Goal: Book appointment/travel/reservation

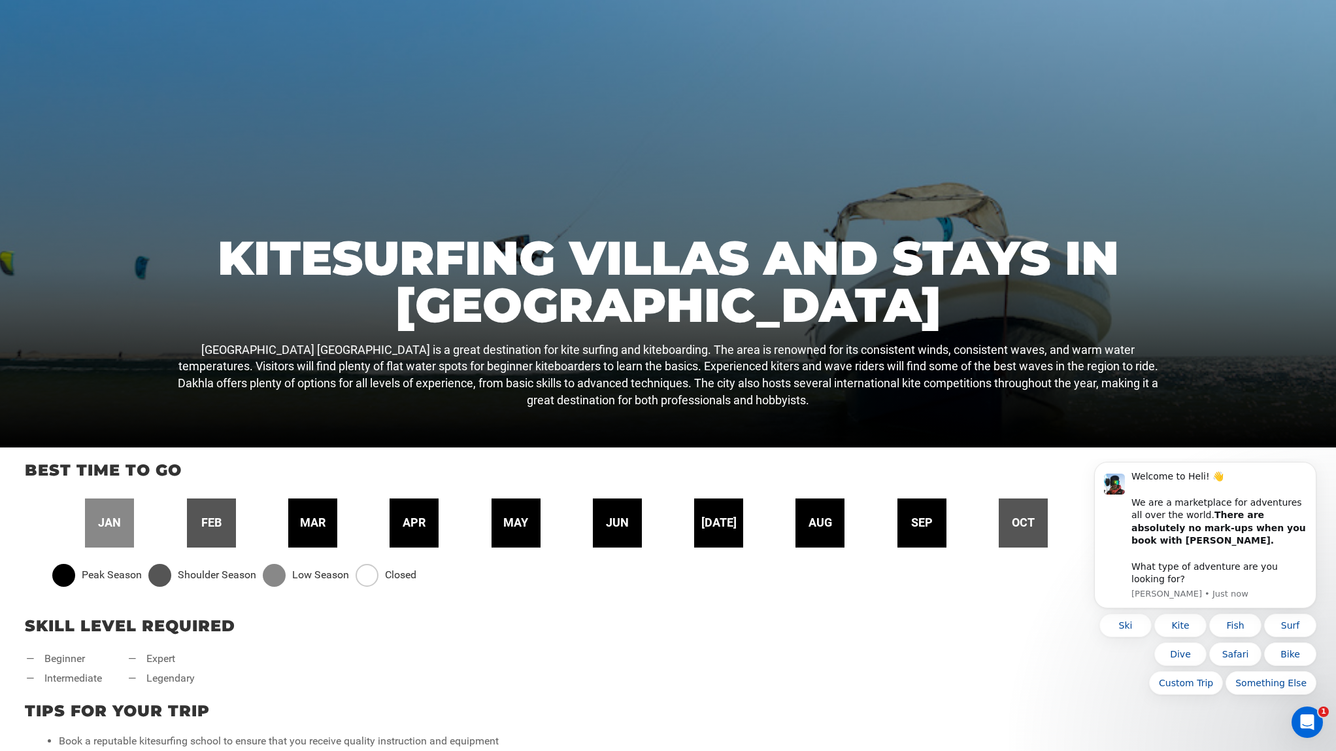
scroll to position [209, 0]
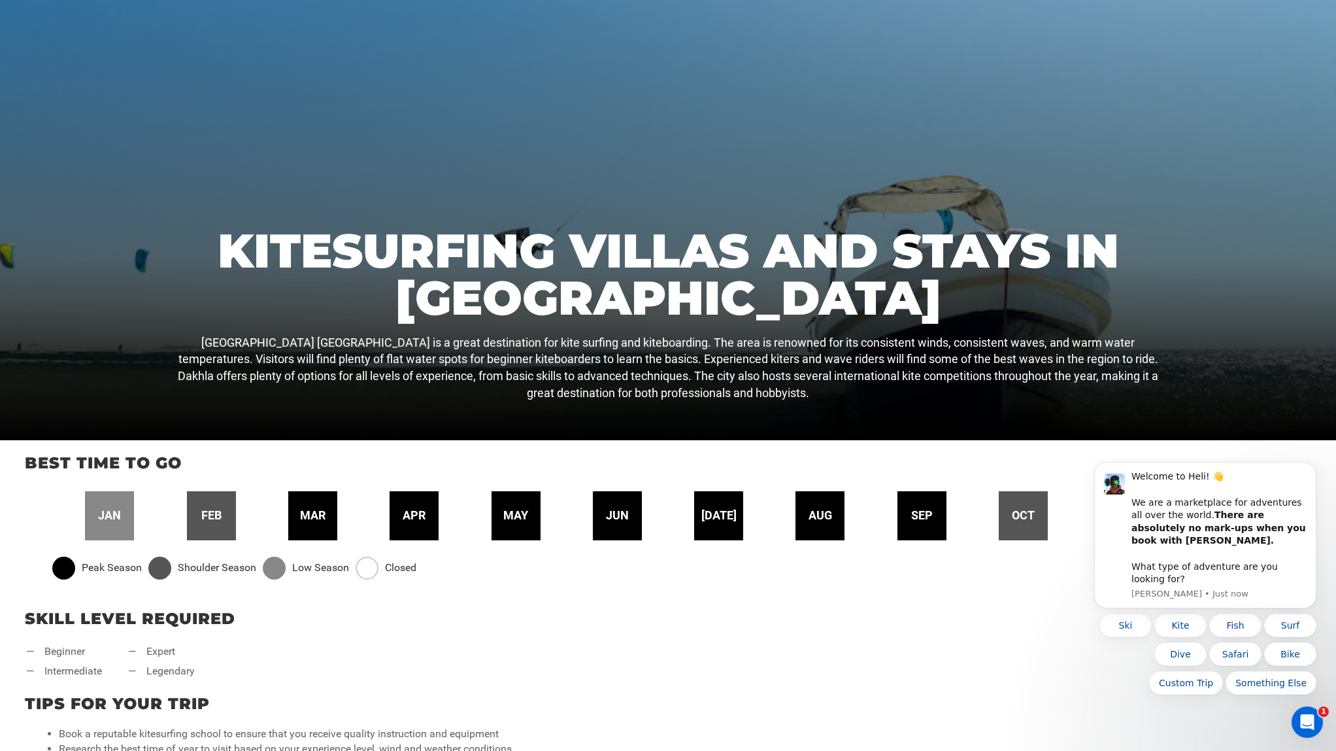
click at [1207, 452] on p "Best time to go" at bounding box center [668, 463] width 1287 height 22
click at [842, 674] on div "Skill Level Required — beginner — intermediate — expert — legendary" at bounding box center [668, 638] width 1336 height 85
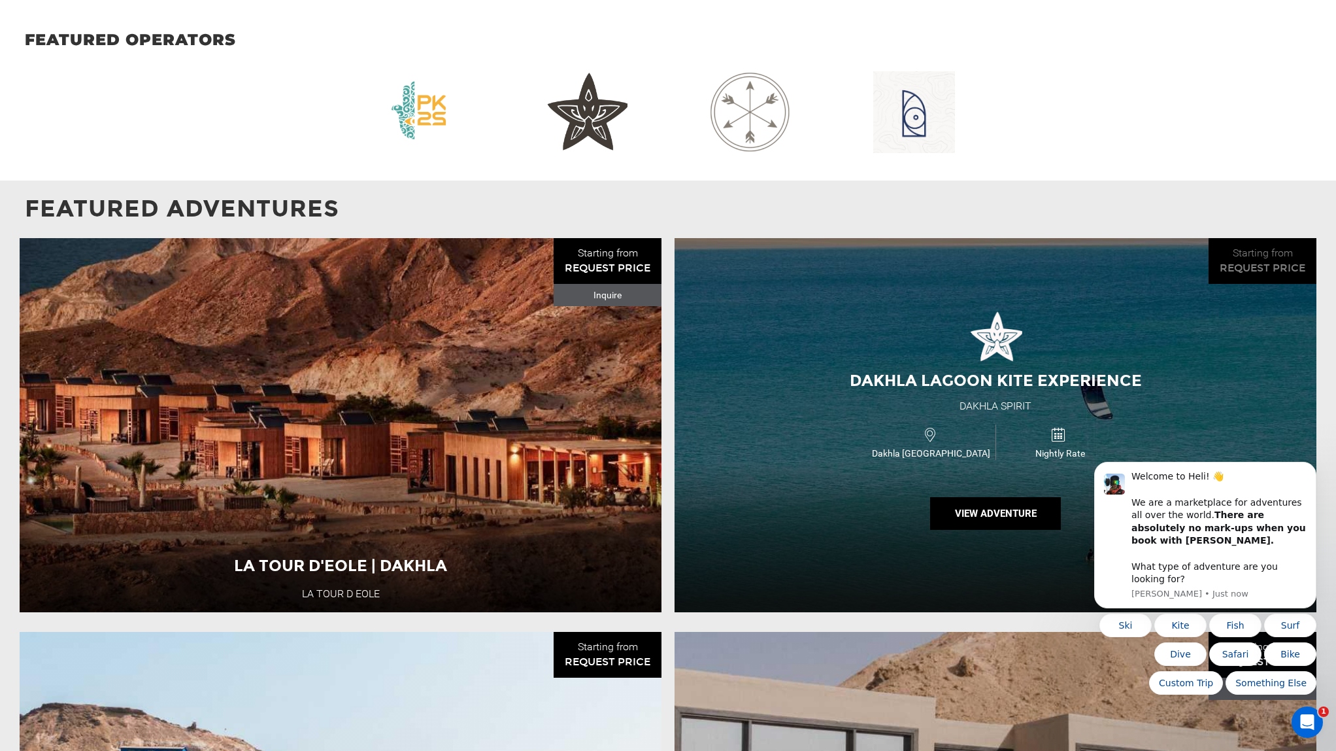
scroll to position [1293, 0]
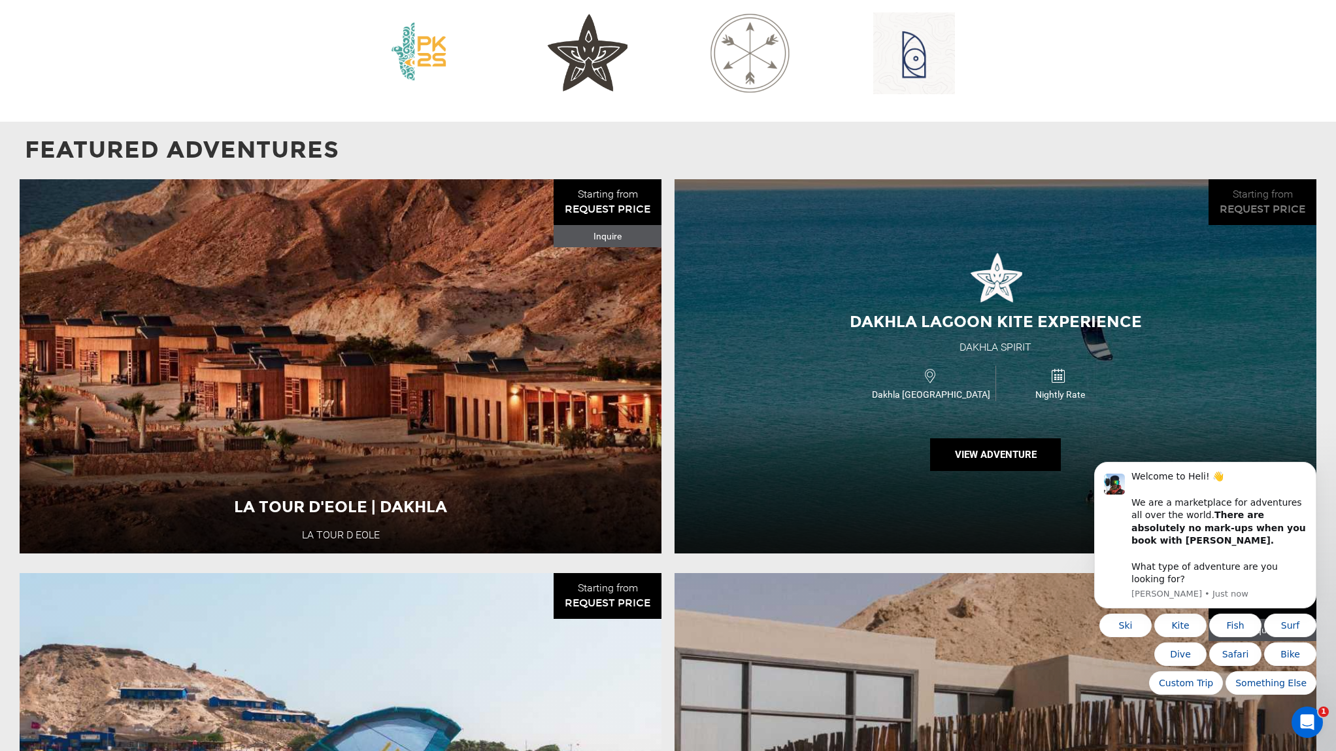
click at [1061, 367] on icon at bounding box center [1058, 376] width 14 height 20
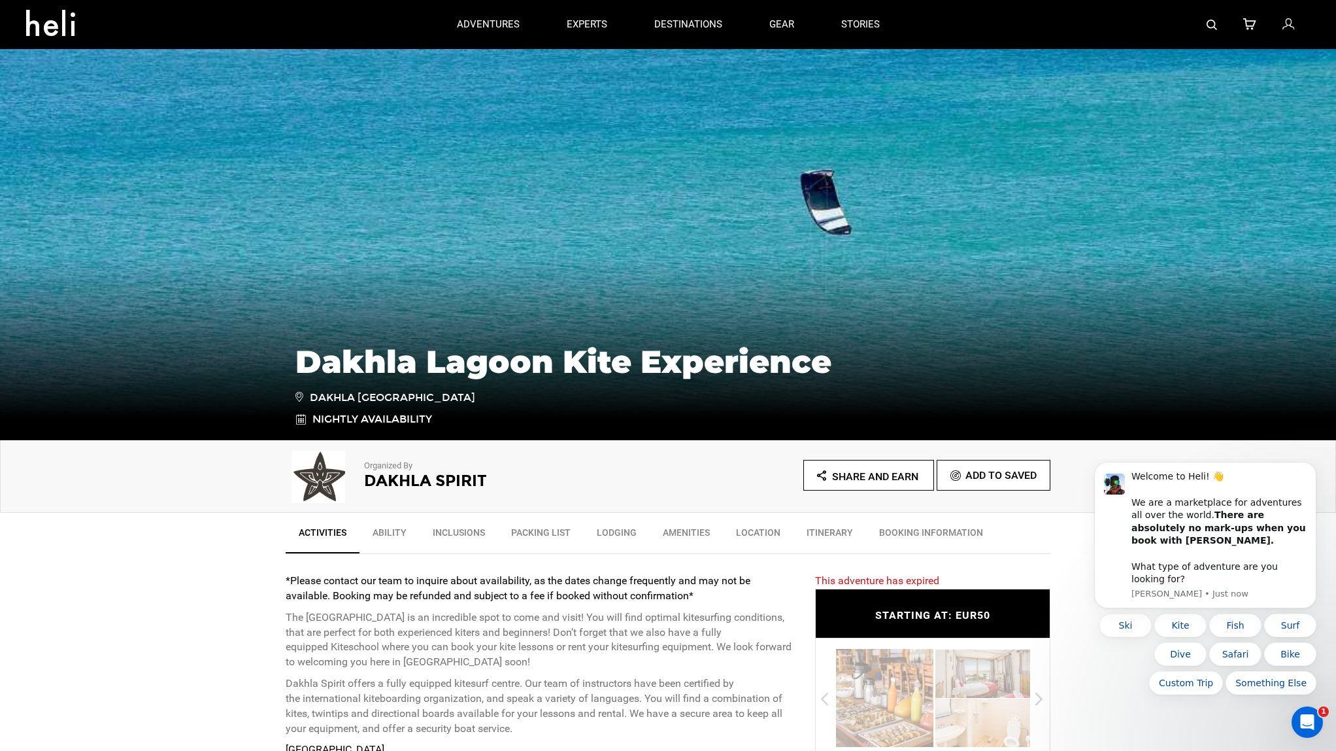
click at [616, 531] on link "Lodging" at bounding box center [617, 535] width 66 height 33
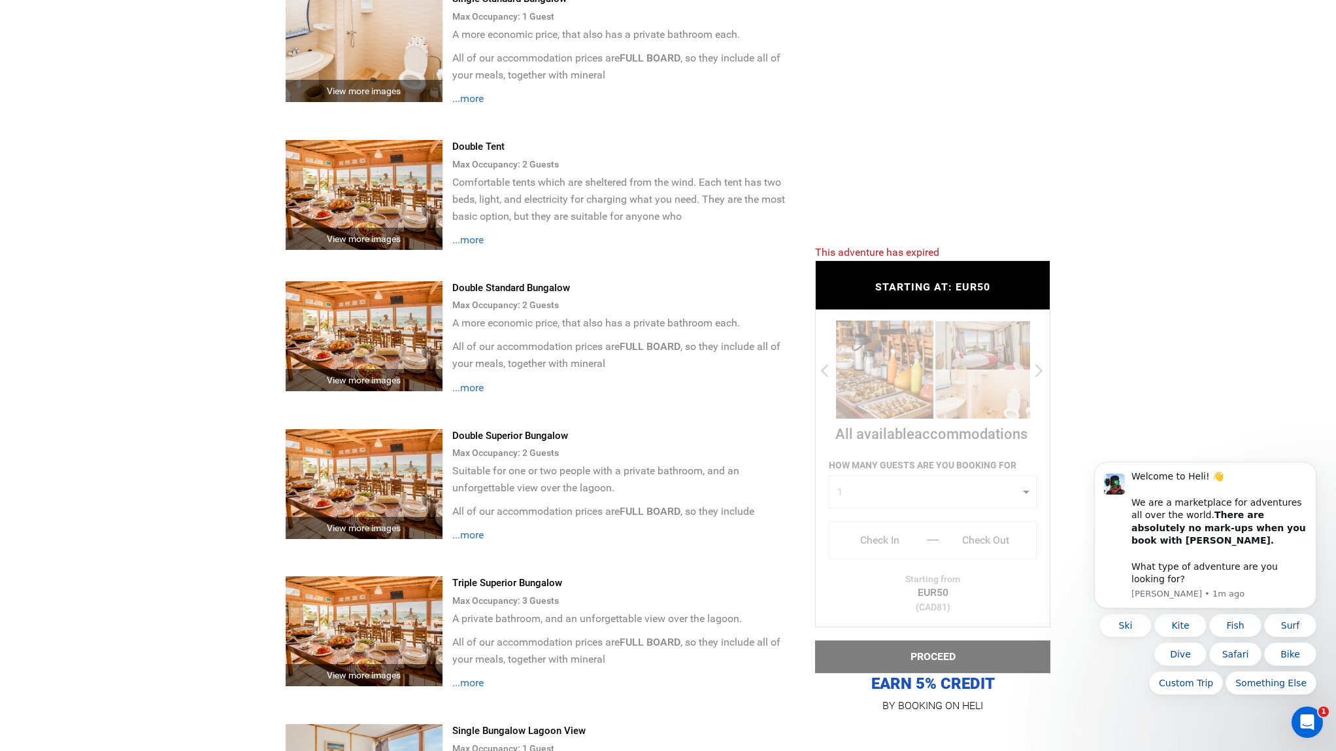
scroll to position [3036, 0]
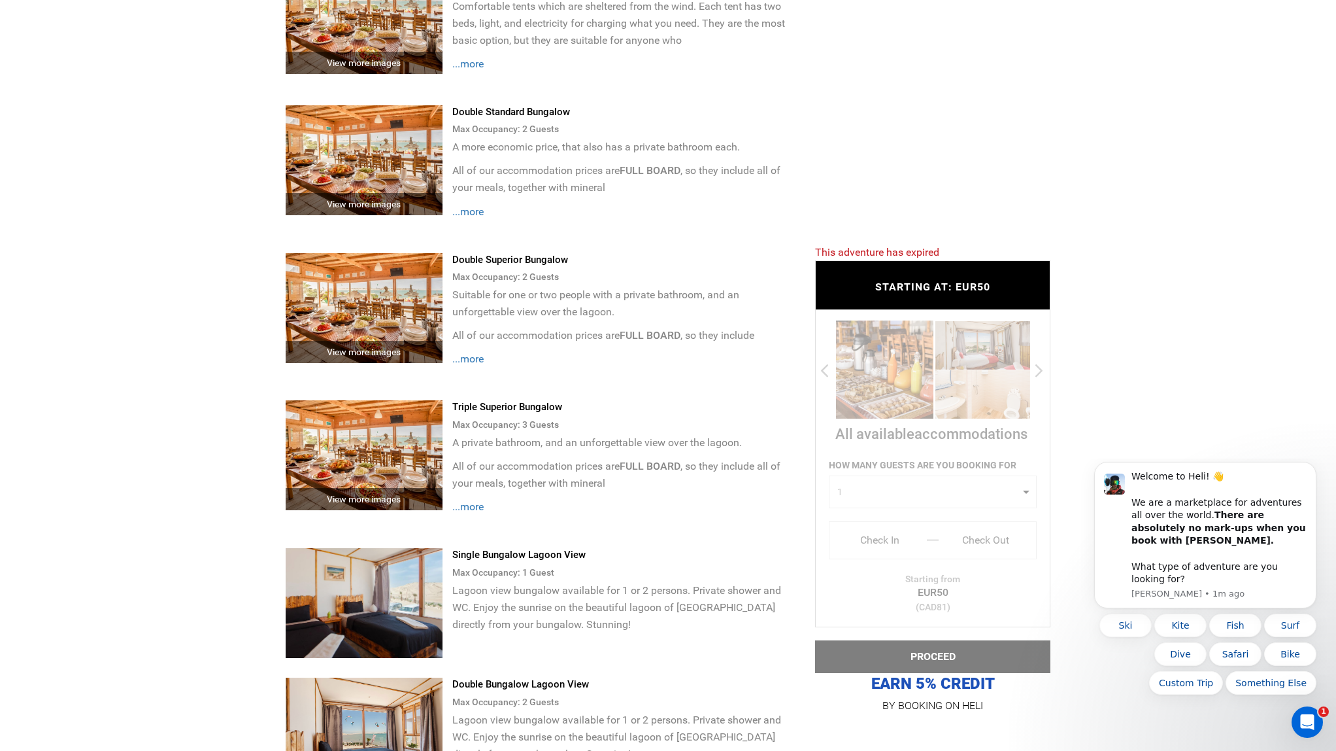
click at [371, 488] on div "View more images" at bounding box center [364, 499] width 157 height 22
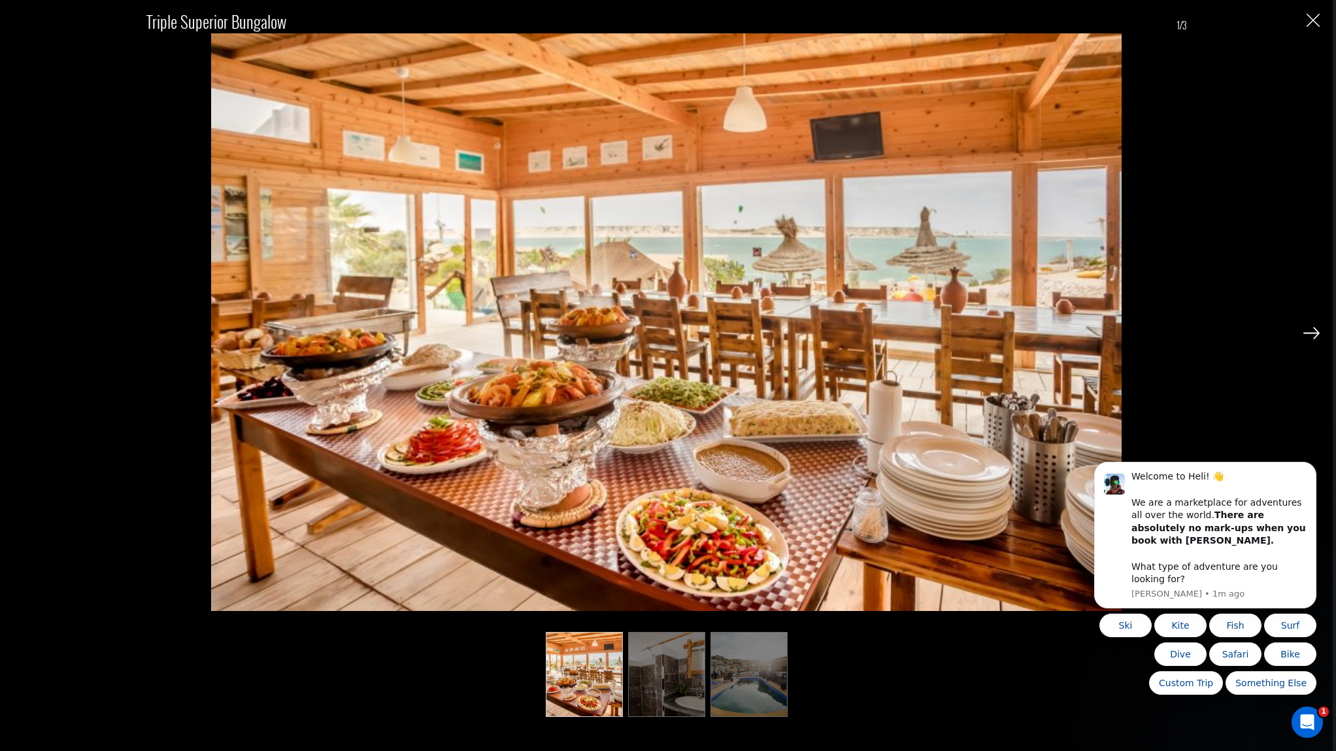
click at [1314, 335] on img at bounding box center [1312, 333] width 16 height 12
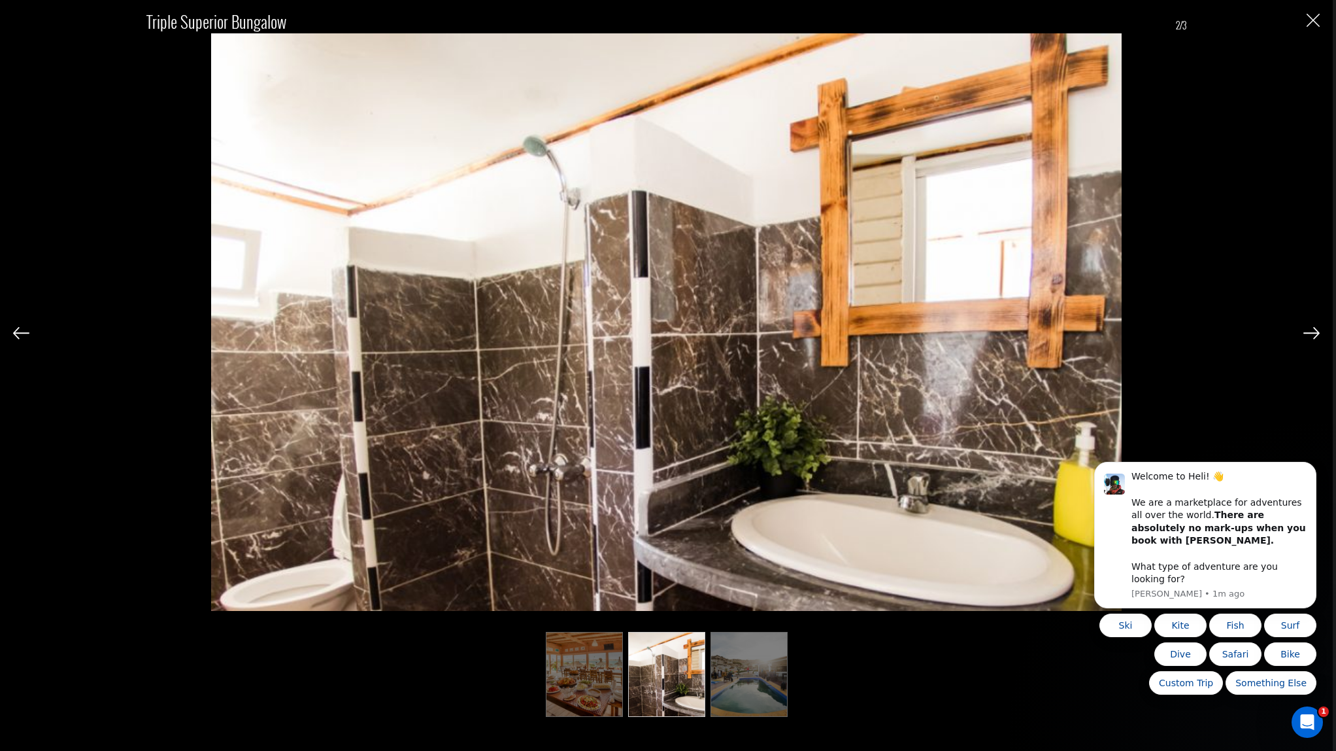
click at [1314, 335] on img at bounding box center [1312, 333] width 16 height 12
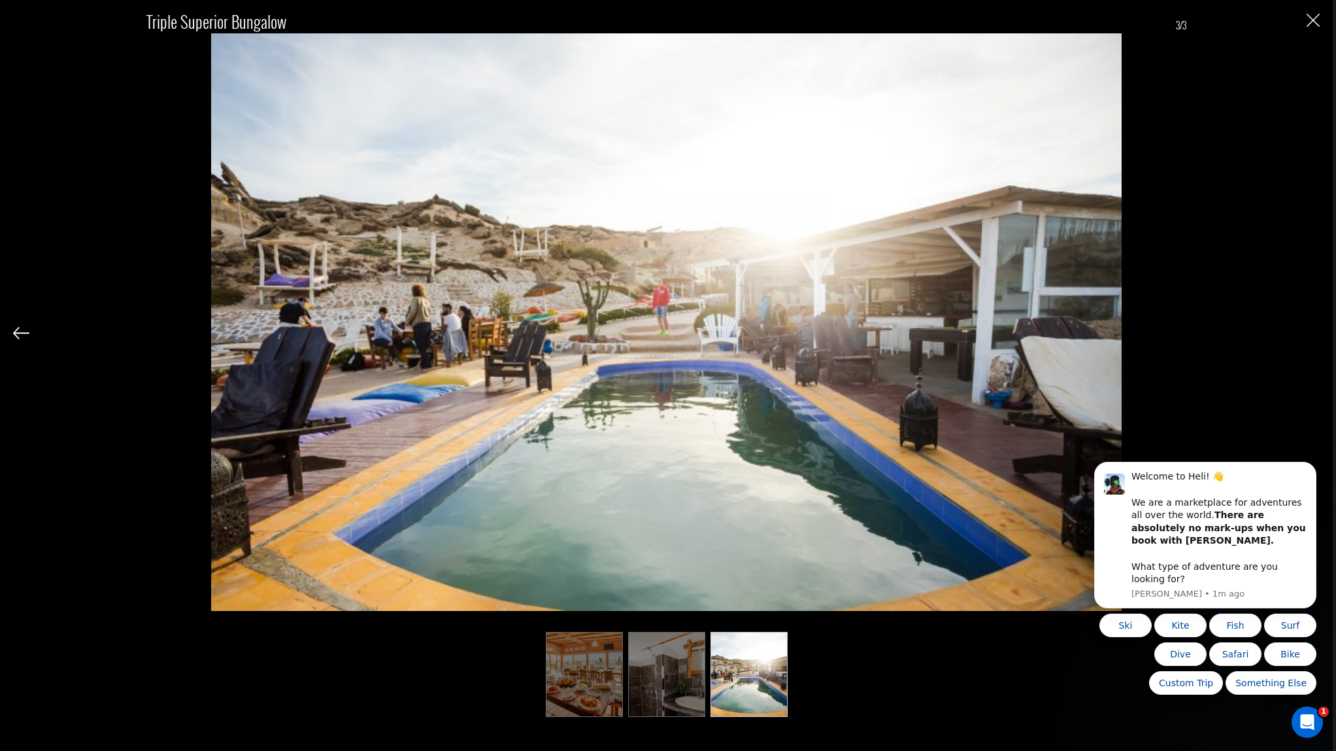
click at [1314, 335] on div "Triple Superior Bungalow 3/3" at bounding box center [666, 356] width 1307 height 713
click at [1314, 333] on div "Triple Superior Bungalow 3/3" at bounding box center [666, 356] width 1307 height 713
click at [1314, 24] on img "Close" at bounding box center [1313, 20] width 13 height 13
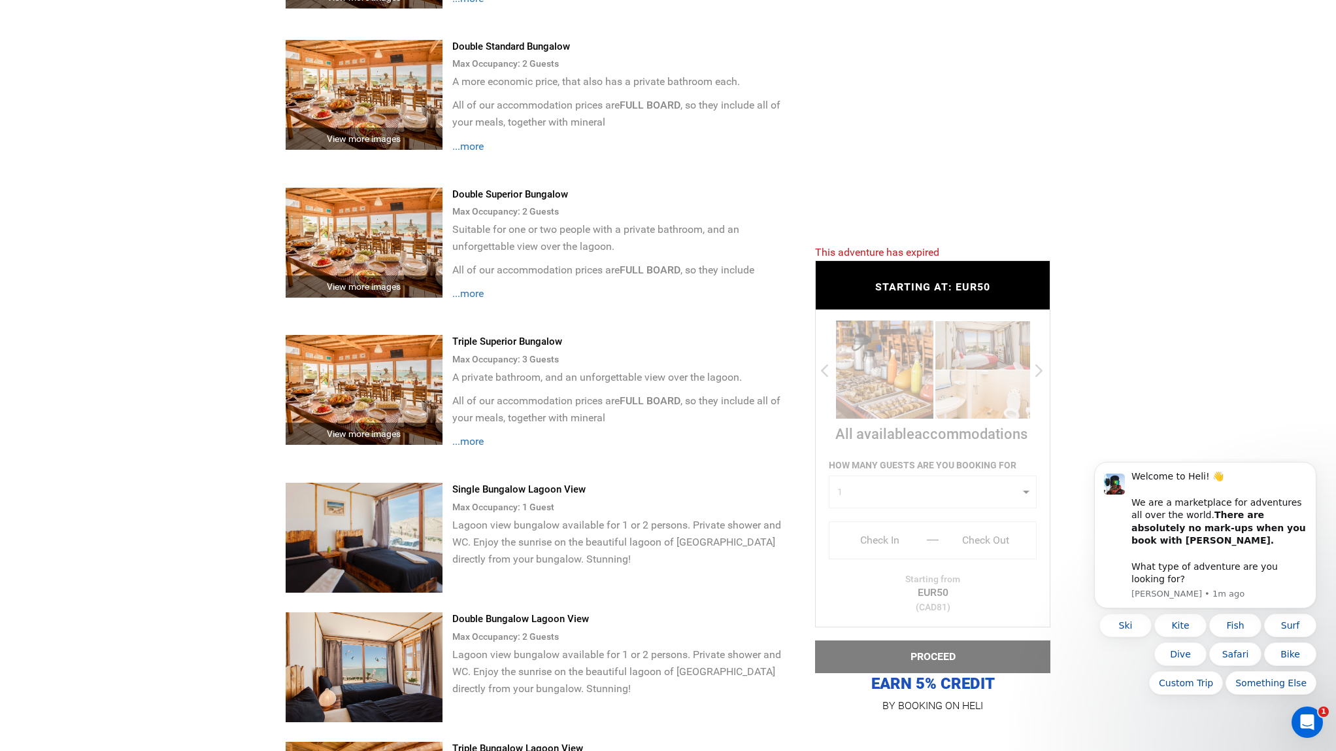
scroll to position [3103, 0]
click at [475, 434] on span "...more" at bounding box center [467, 440] width 31 height 12
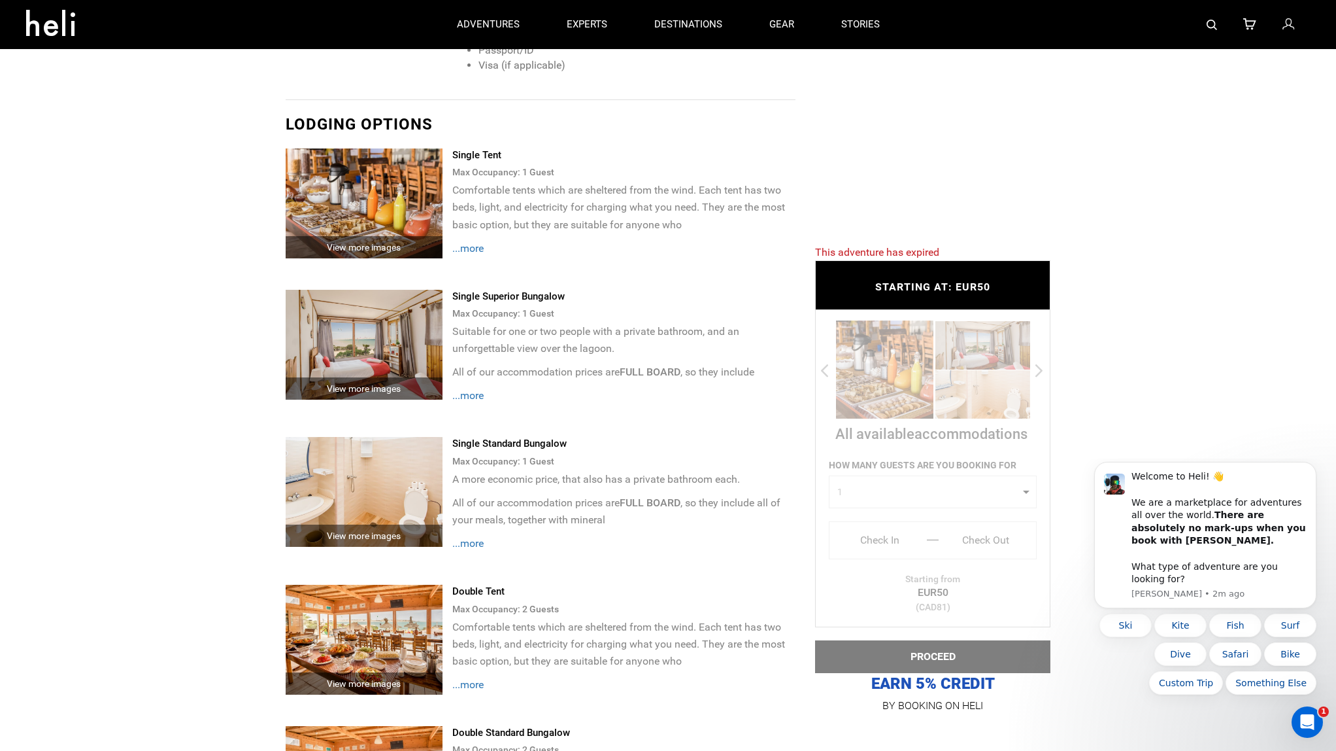
scroll to position [2400, 0]
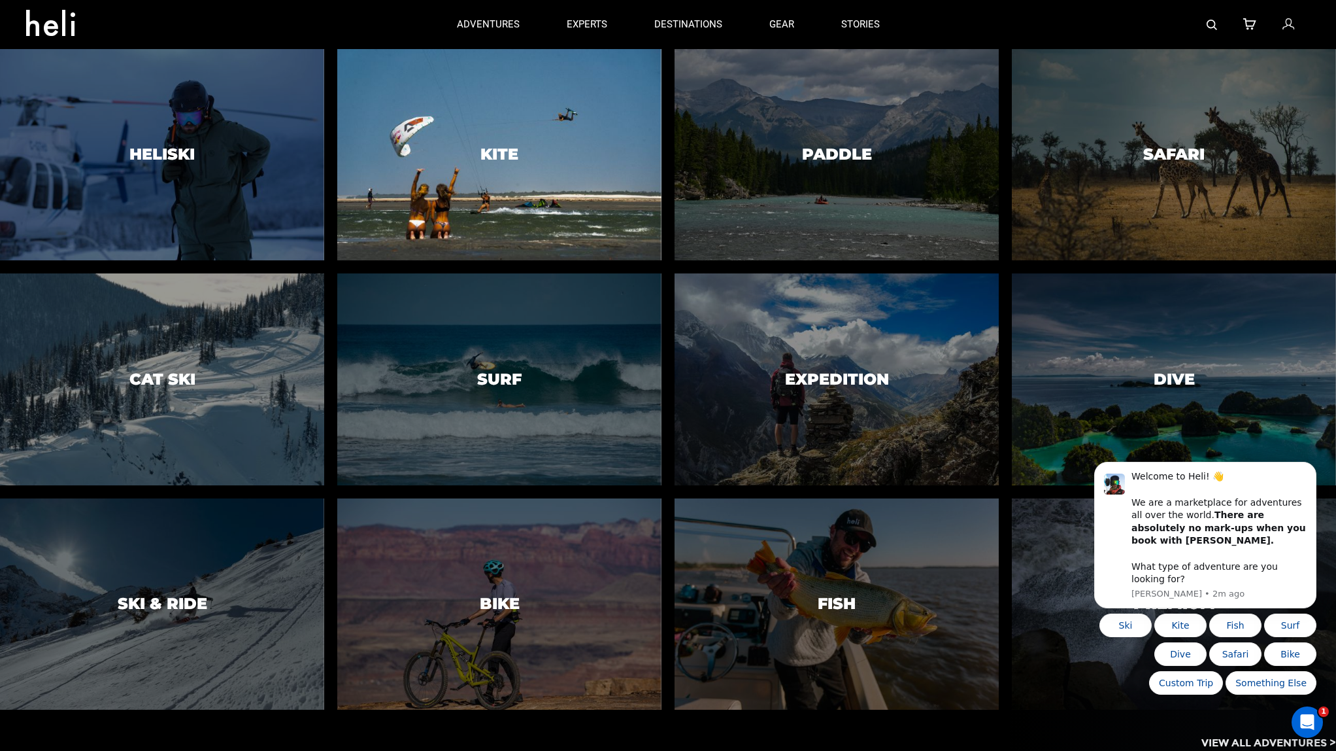
click at [471, 144] on div at bounding box center [499, 155] width 331 height 216
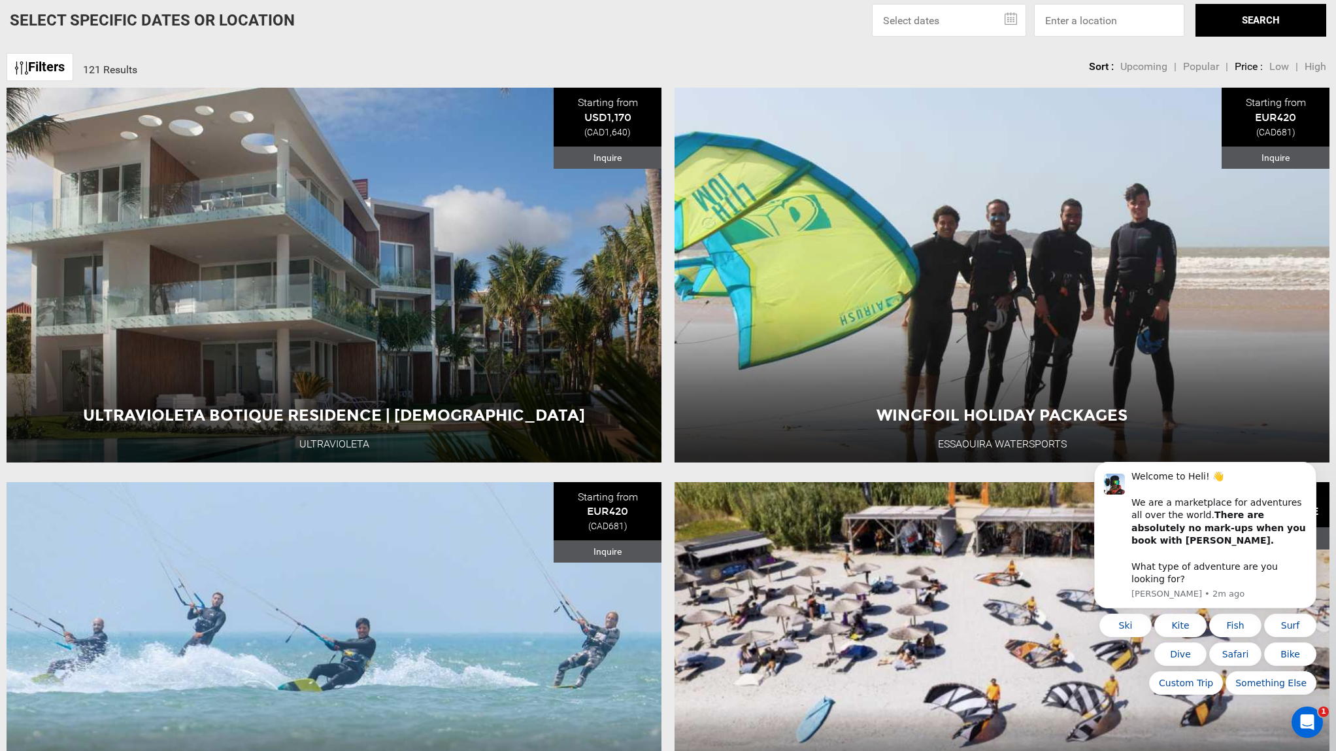
scroll to position [685, 0]
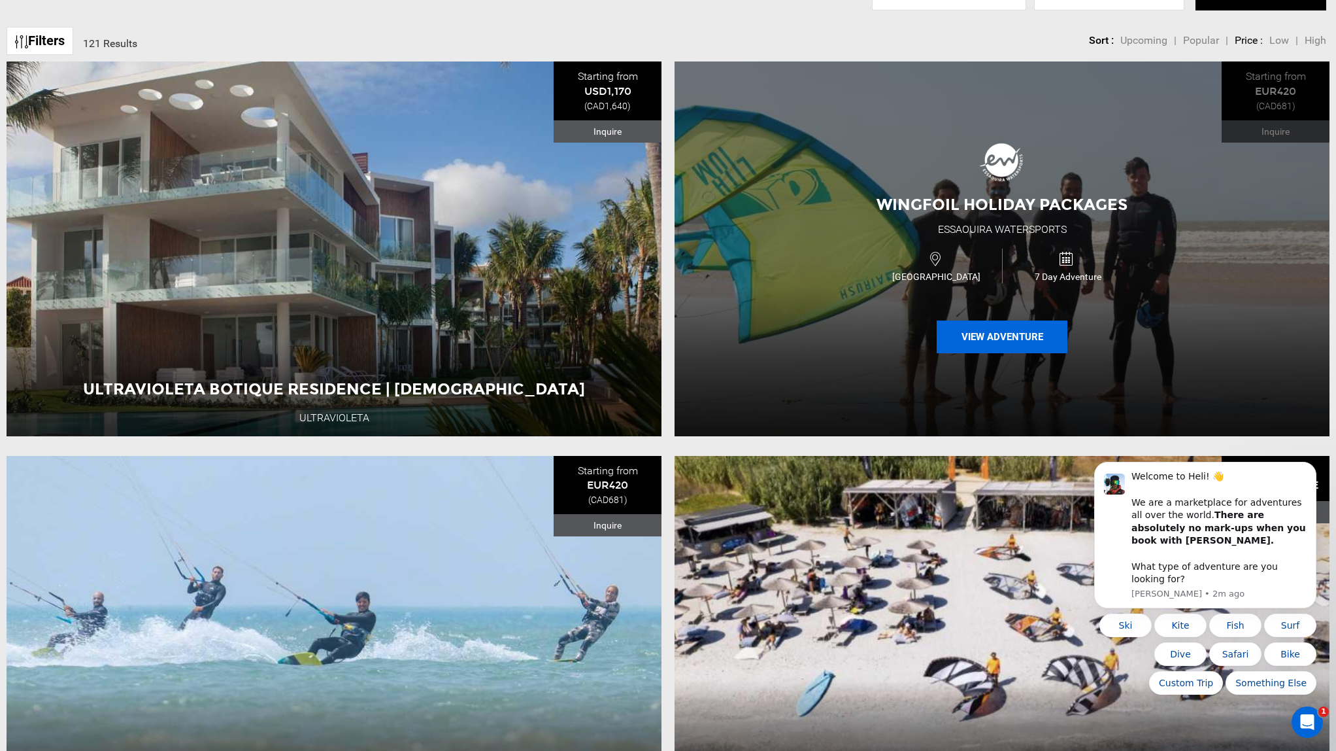
click at [1040, 333] on button "View Adventure" at bounding box center [1002, 336] width 131 height 33
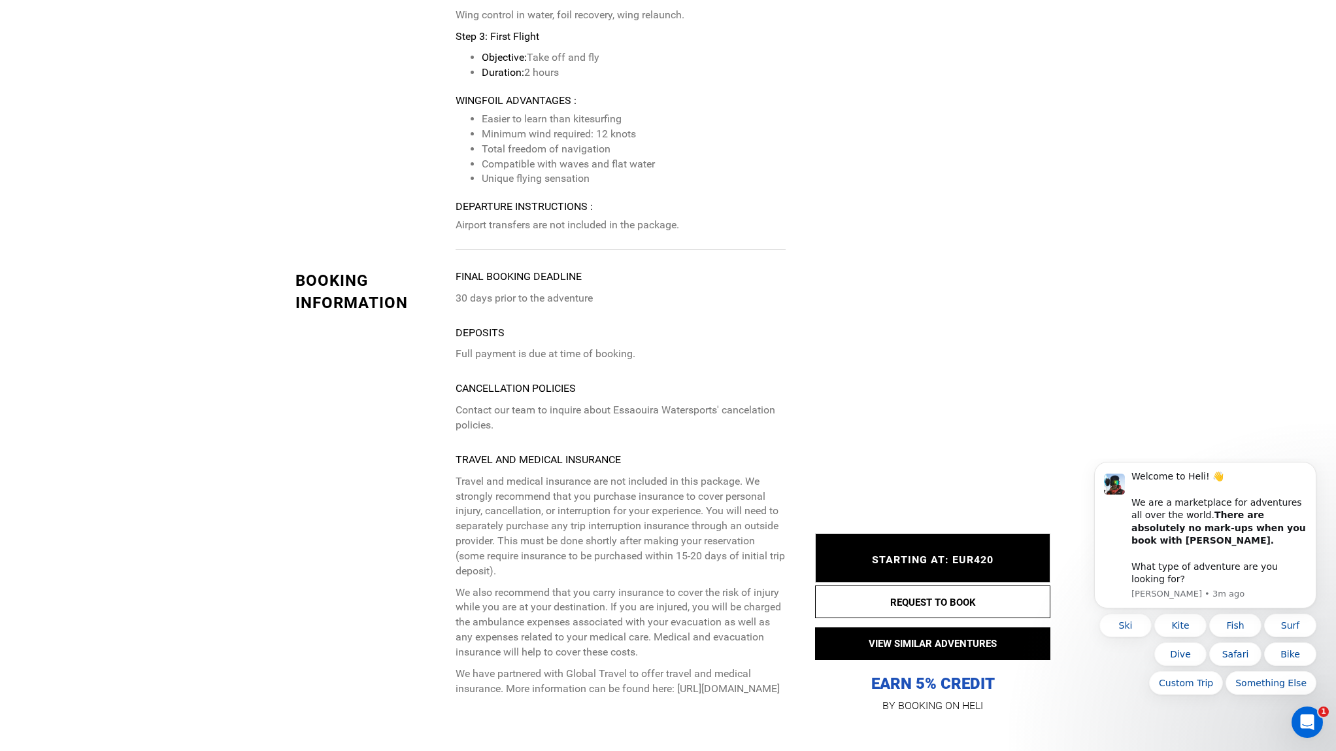
scroll to position [3632, 0]
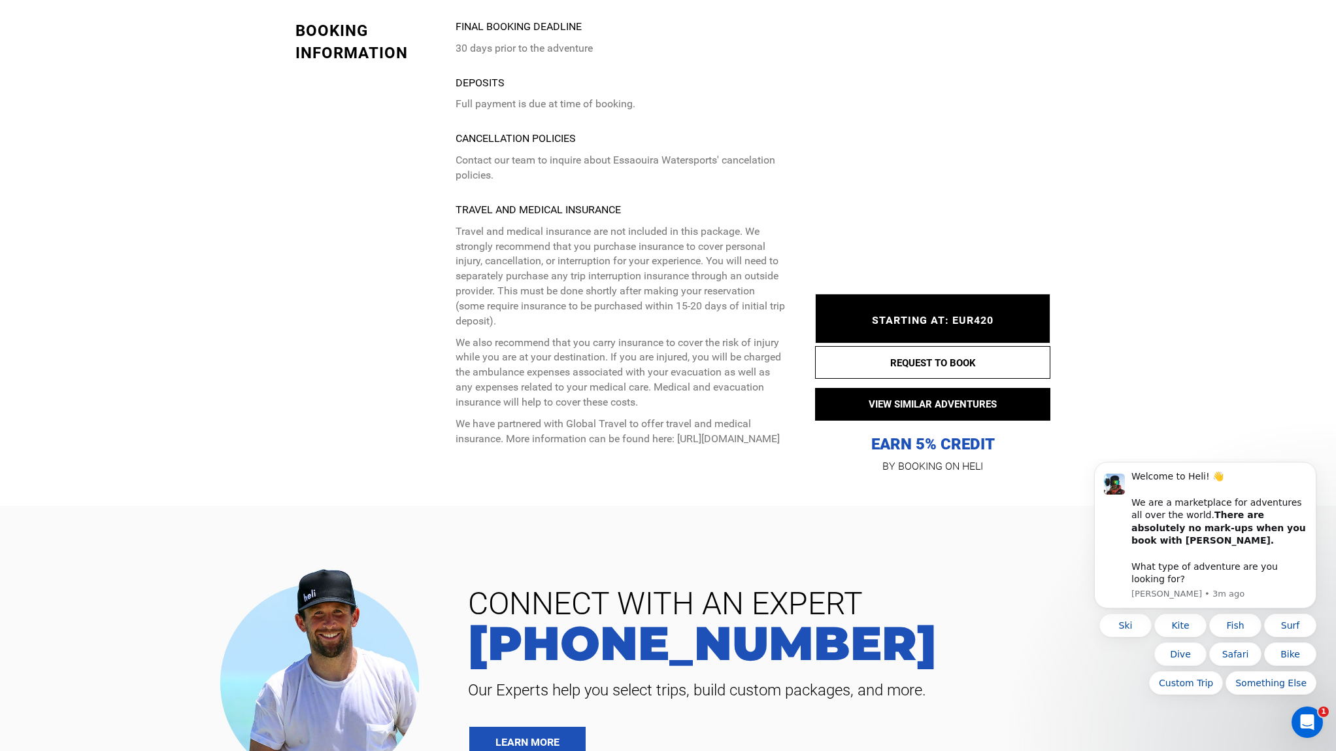
click at [915, 326] on span "STARTING AT: EUR420" at bounding box center [933, 320] width 122 height 12
click at [917, 375] on button "REQUEST TO BOOK" at bounding box center [932, 362] width 235 height 33
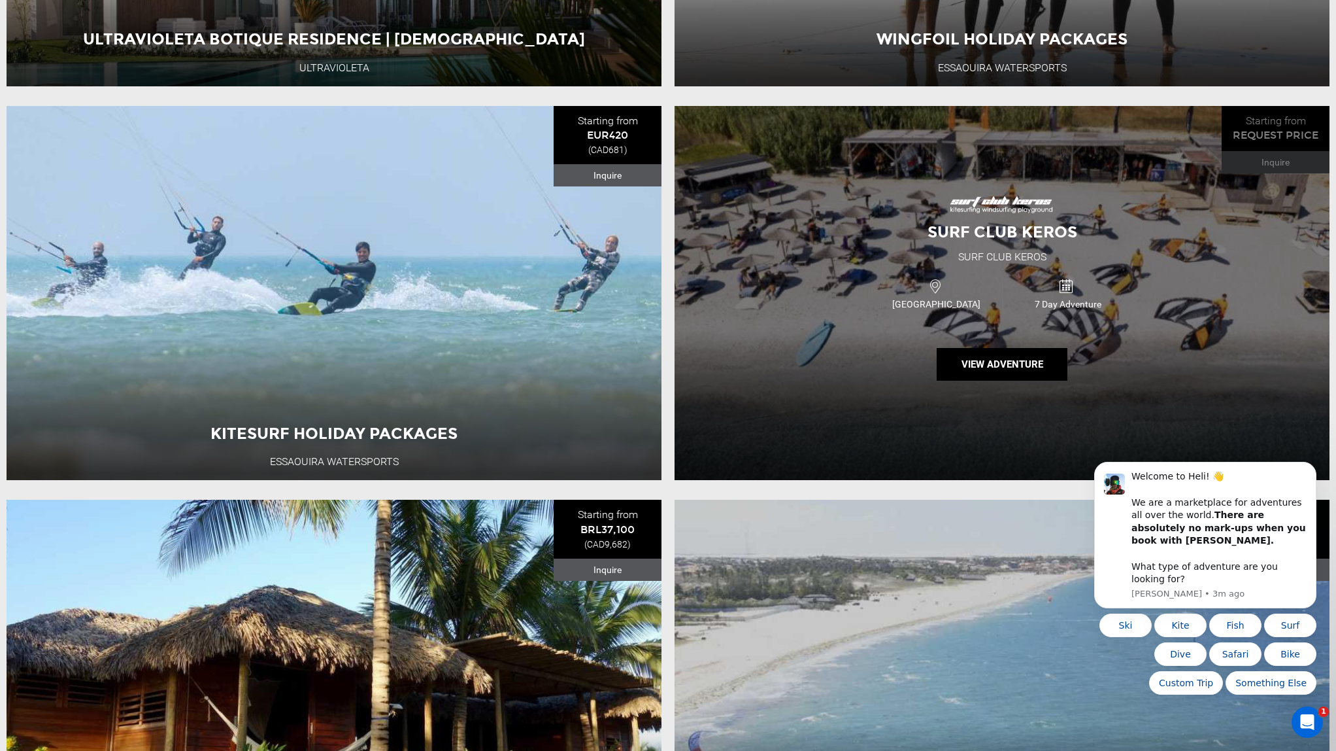
scroll to position [1278, 0]
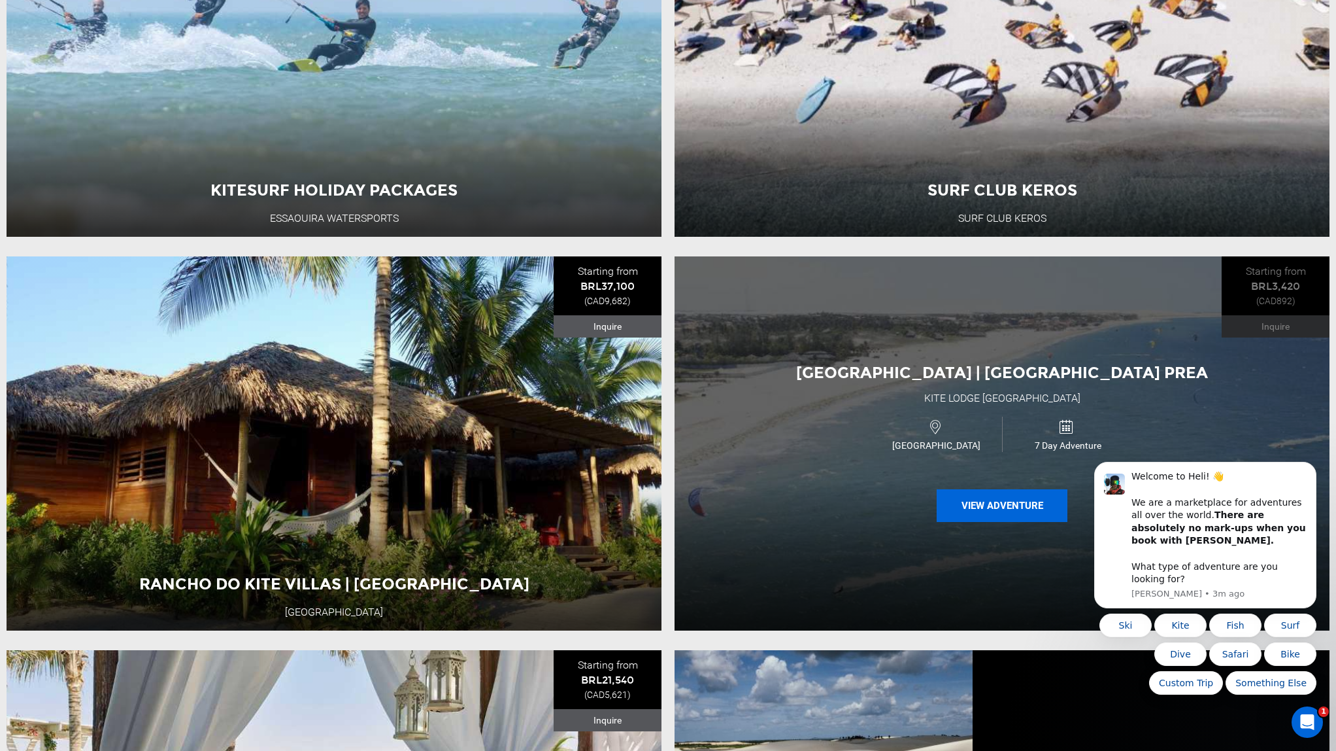
click at [1019, 511] on button "View Adventure" at bounding box center [1002, 505] width 131 height 33
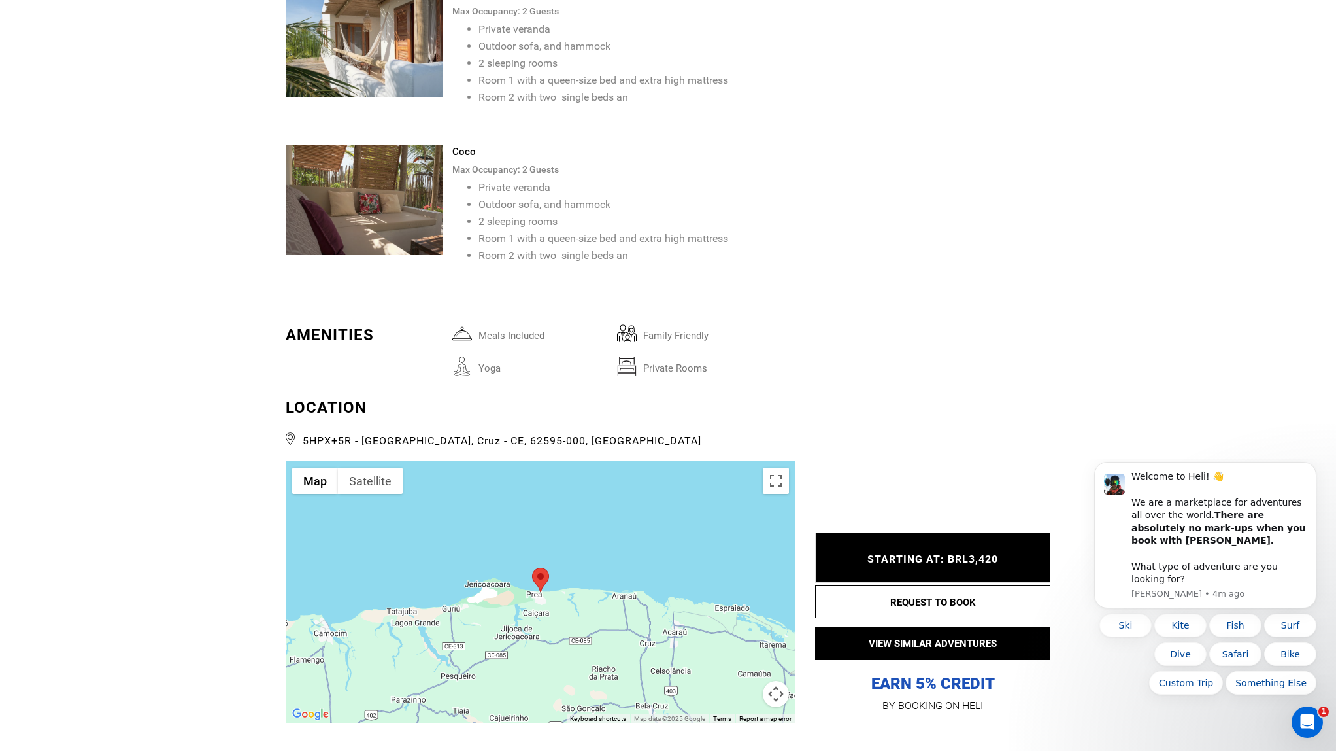
scroll to position [3018, 0]
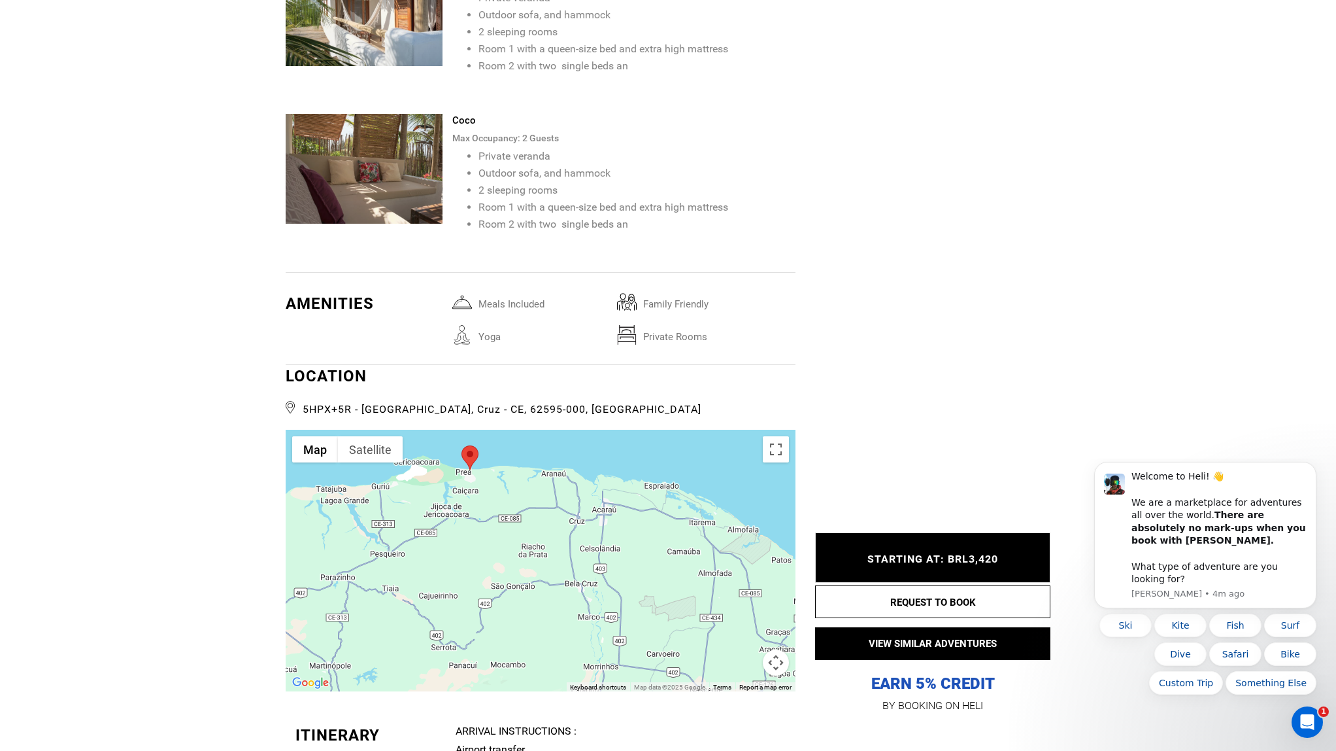
drag, startPoint x: 697, startPoint y: 602, endPoint x: 645, endPoint y: 505, distance: 110.3
click at [645, 505] on div at bounding box center [541, 561] width 510 height 262
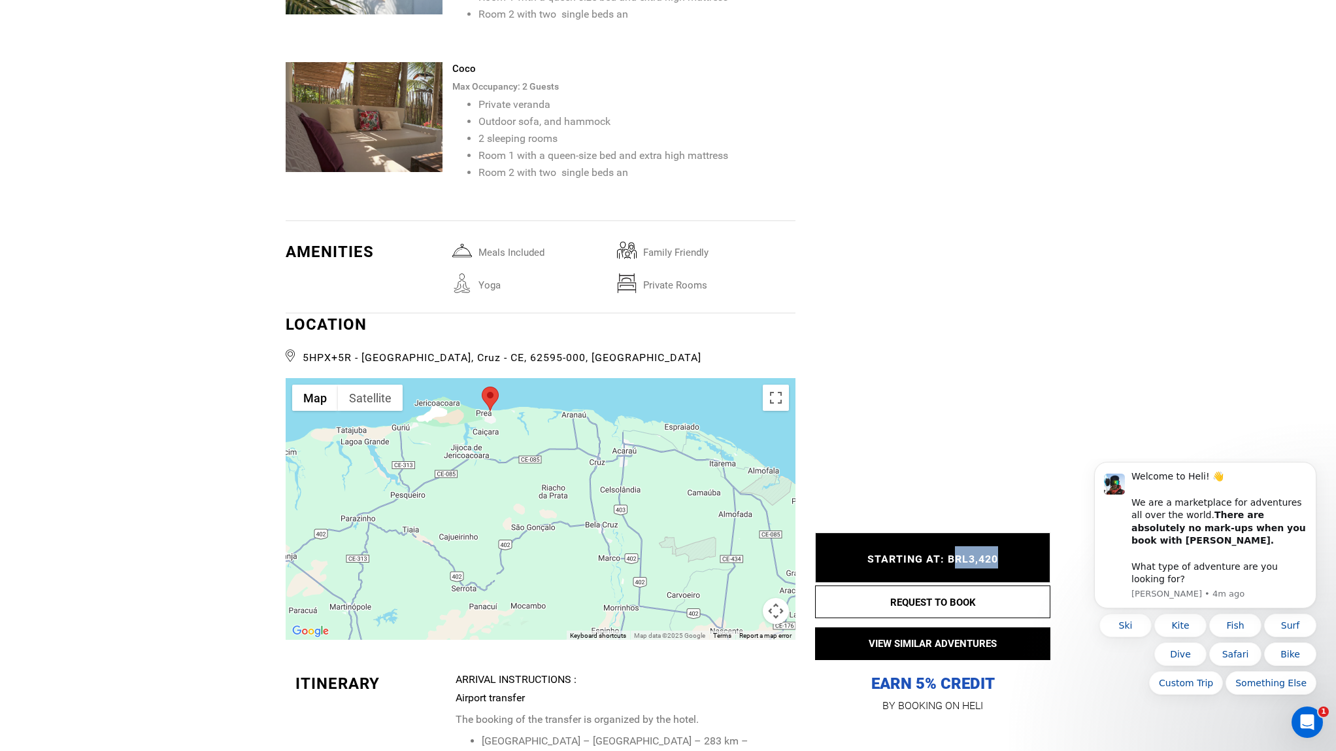
scroll to position [3071, 0]
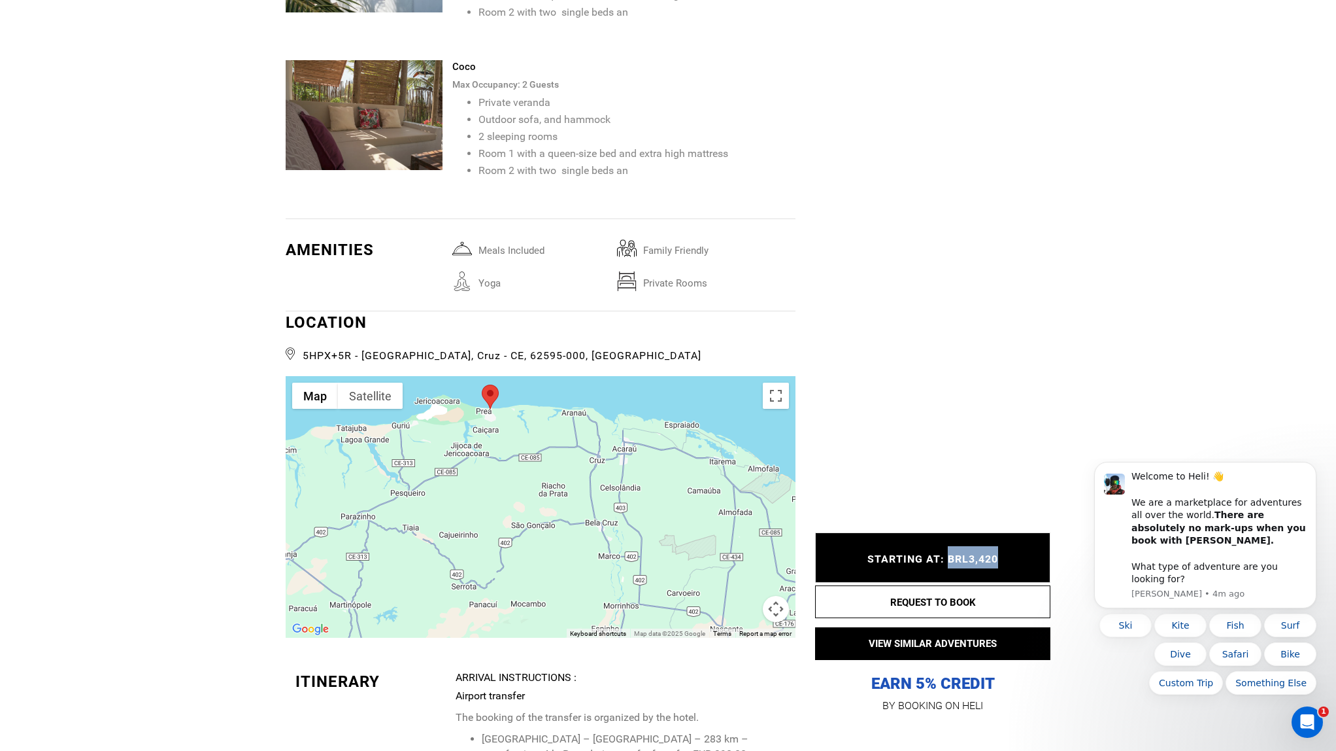
drag, startPoint x: 1006, startPoint y: 560, endPoint x: 950, endPoint y: 565, distance: 56.4
click at [950, 565] on div "STARTING AT: BRL3,420 STARTING AT: BRL3,420" at bounding box center [932, 558] width 235 height 50
copy span "BRL3,420"
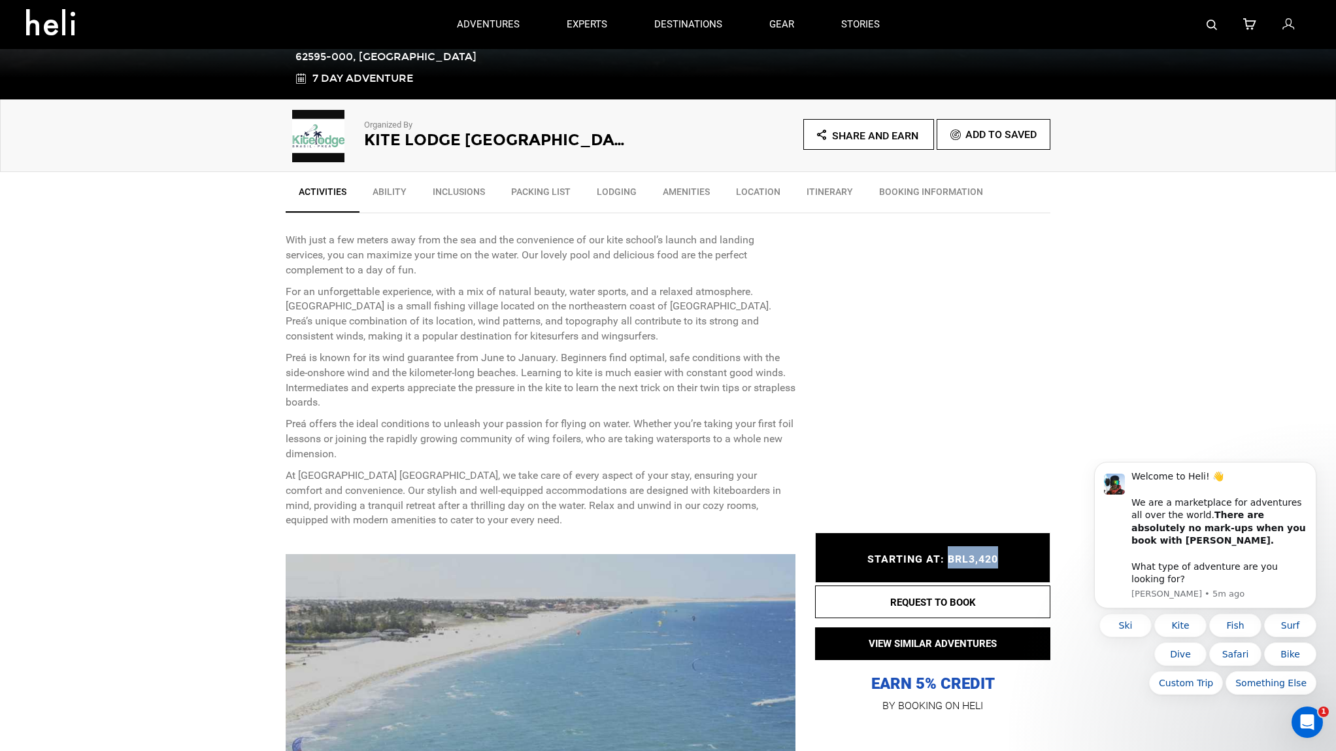
scroll to position [0, 0]
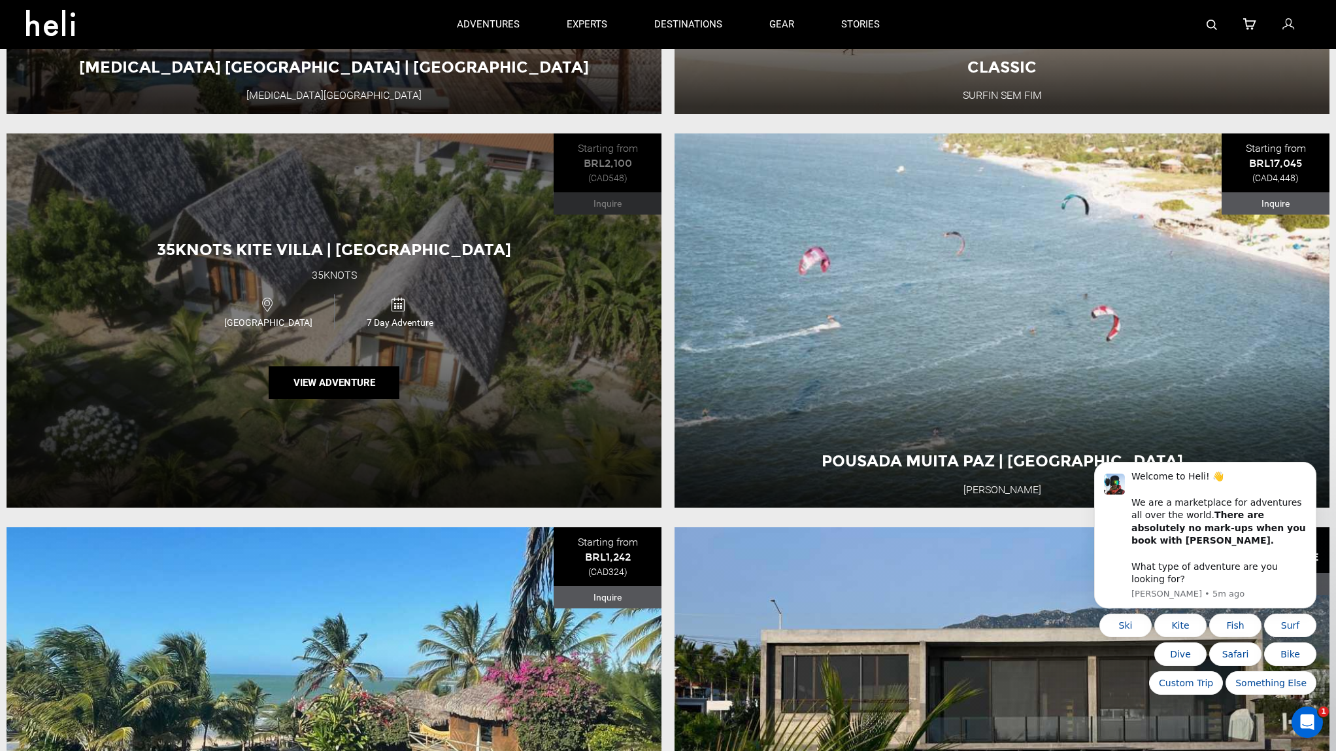
scroll to position [4156, 0]
